Goal: Check status

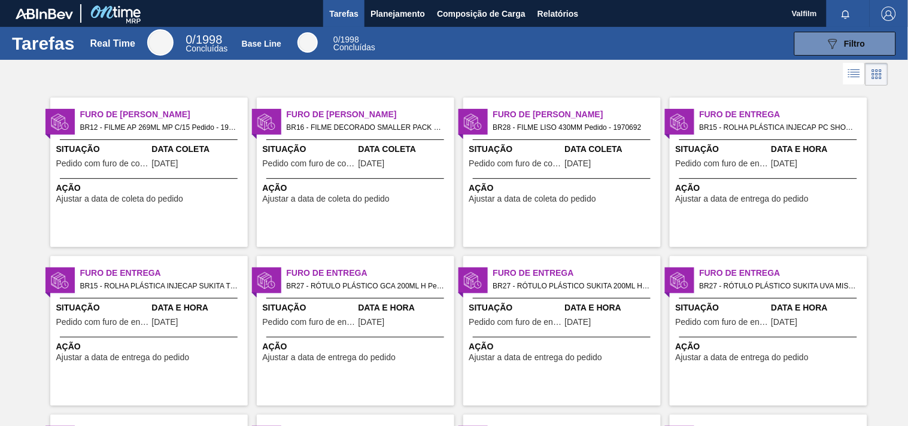
click at [147, 147] on span "Situação" at bounding box center [102, 149] width 93 height 13
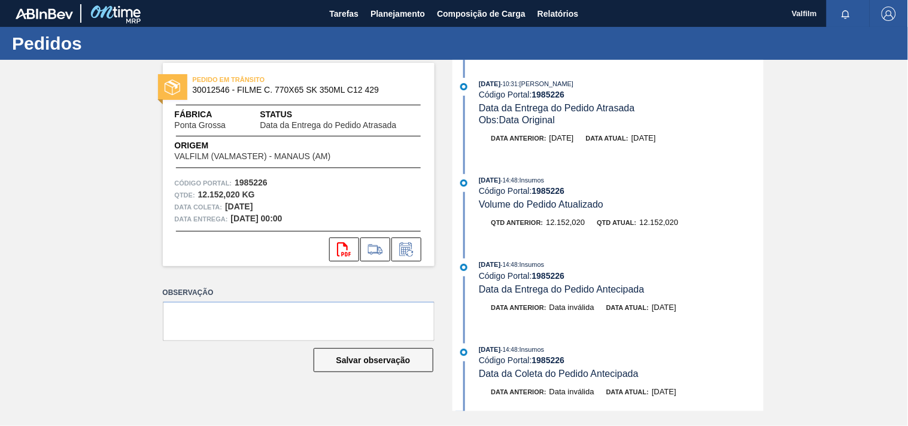
click at [127, 297] on div "PEDIDO EM TRÂNSITO 30012546 - FILME C. 770X65 SK 350ML C12 429 Fábrica [GEOGRAP…" at bounding box center [454, 235] width 908 height 351
